Goal: Information Seeking & Learning: Learn about a topic

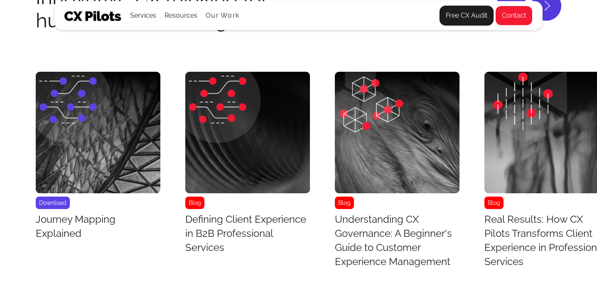
scroll to position [3231, 0]
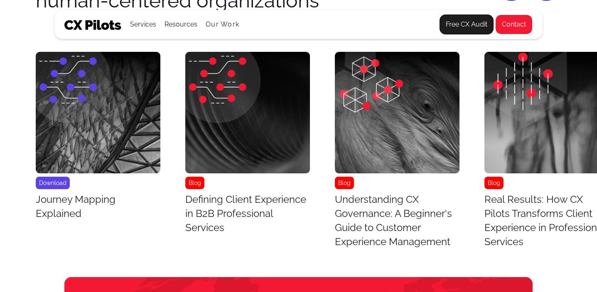
scroll to position [3210, 0]
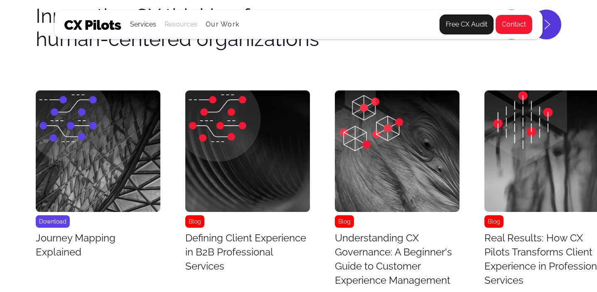
click at [176, 26] on div "Resources" at bounding box center [181, 25] width 33 height 12
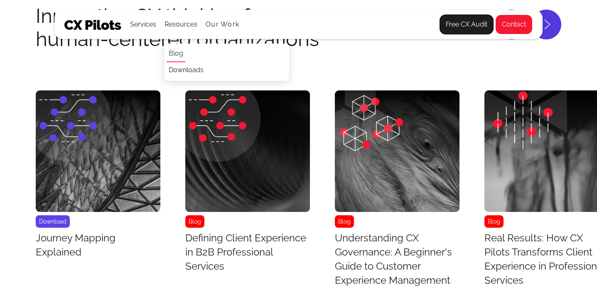
click at [181, 56] on link "Blog" at bounding box center [176, 54] width 19 height 17
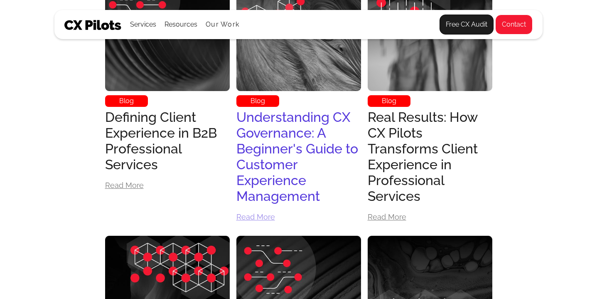
scroll to position [363, 0]
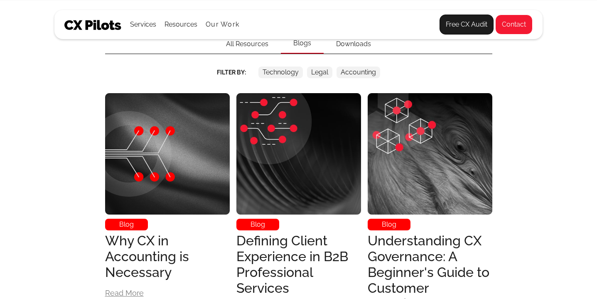
scroll to position [403, 0]
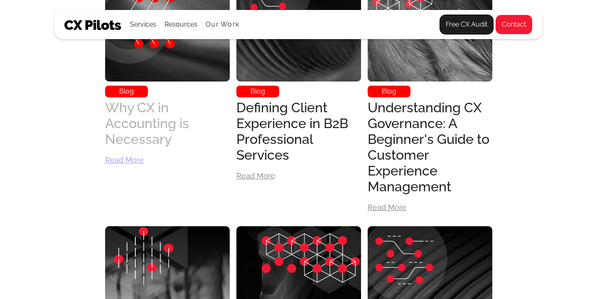
click at [157, 115] on div "Why CX in Accounting is Necessary" at bounding box center [167, 123] width 125 height 47
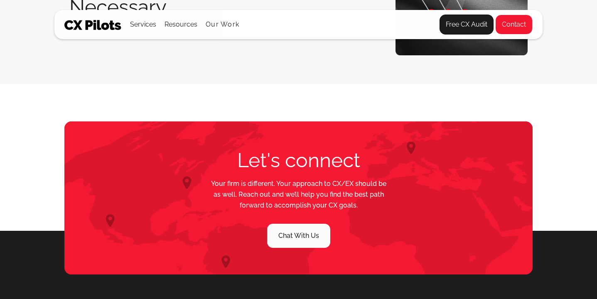
scroll to position [11, 0]
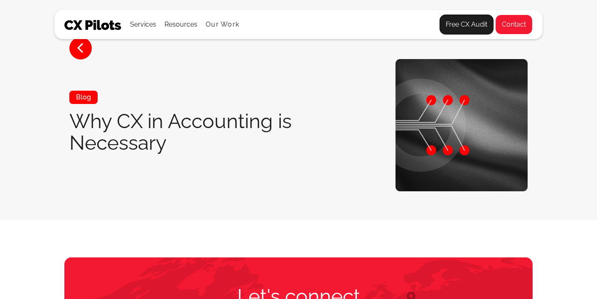
click at [93, 21] on img at bounding box center [92, 25] width 57 height 10
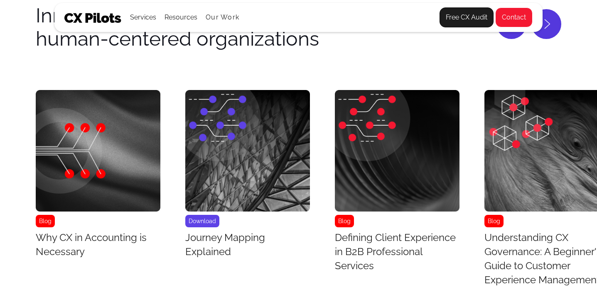
scroll to position [3284, 0]
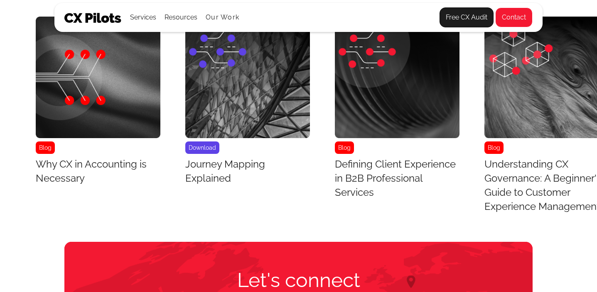
click at [91, 172] on h3 "Why CX in Accounting is Necessary" at bounding box center [98, 171] width 125 height 28
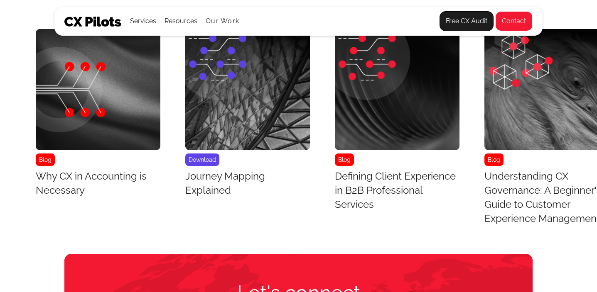
scroll to position [3246, 0]
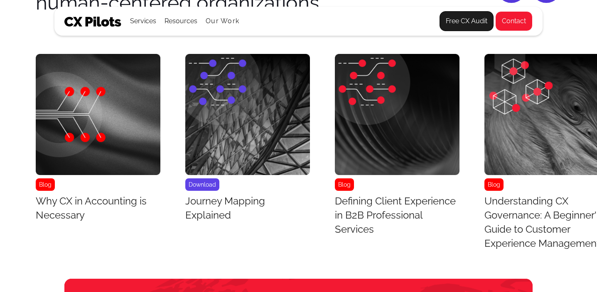
click at [360, 210] on h3 "Defining Client Experience in B2B Professional Services" at bounding box center [397, 215] width 125 height 42
